Goal: Transaction & Acquisition: Purchase product/service

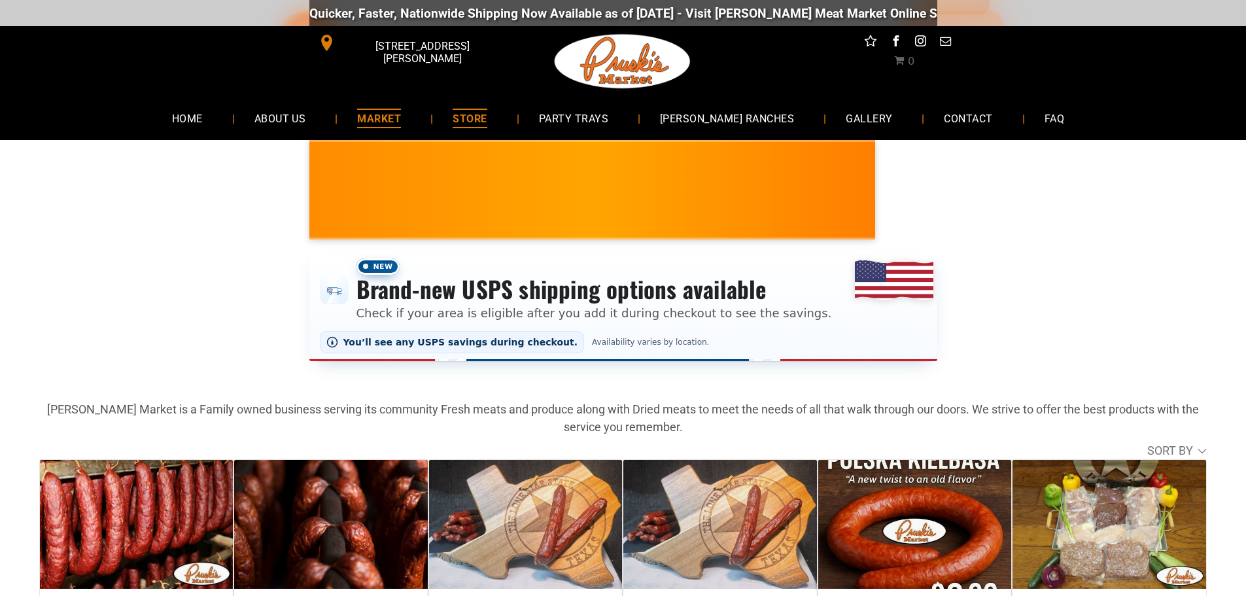
click at [401, 118] on span "MARKET" at bounding box center [379, 118] width 44 height 19
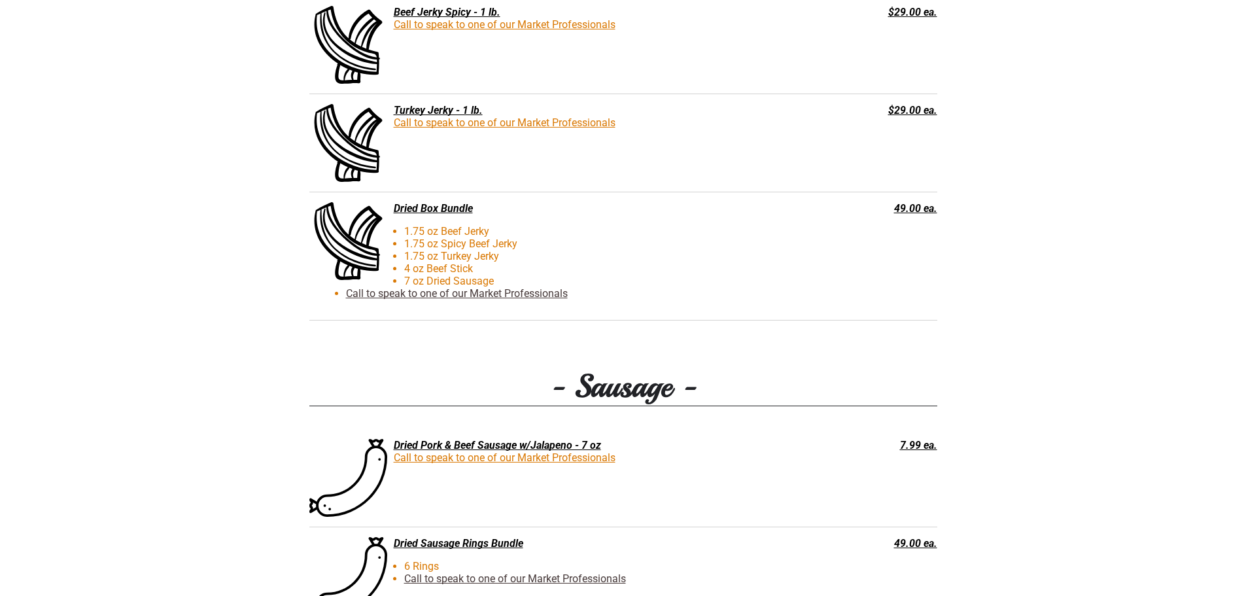
scroll to position [1635, 0]
